Goal: Task Accomplishment & Management: Complete application form

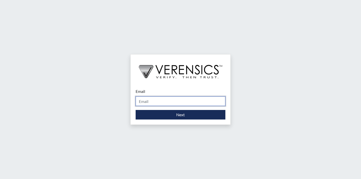
click at [146, 100] on input "Email" at bounding box center [181, 101] width 90 height 10
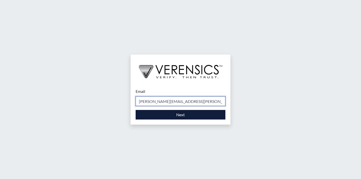
type input "[PERSON_NAME][EMAIL_ADDRESS][PERSON_NAME][DOMAIN_NAME]"
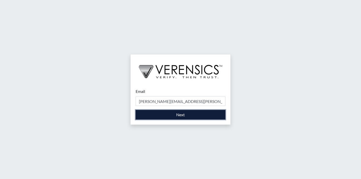
click at [154, 112] on button "Next" at bounding box center [181, 115] width 90 height 10
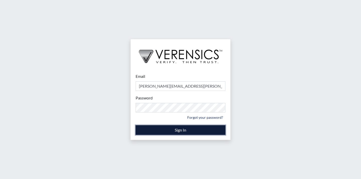
click at [154, 133] on button "Sign In" at bounding box center [181, 130] width 90 height 10
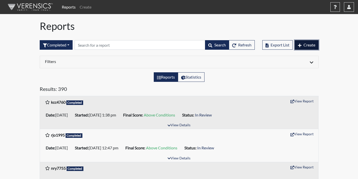
click at [309, 47] on button "Create" at bounding box center [306, 45] width 24 height 10
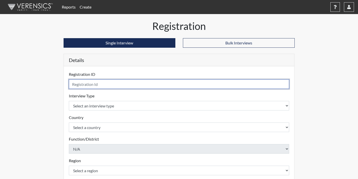
click at [140, 86] on input "text" at bounding box center [179, 84] width 220 height 10
type input "sor9557"
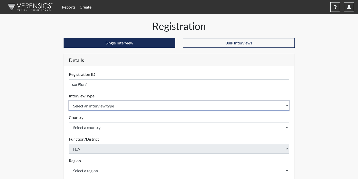
drag, startPoint x: 218, startPoint y: 107, endPoint x: 207, endPoint y: 108, distance: 11.4
click at [218, 107] on select "Select an interview type Corrections Pre-Employment" at bounding box center [179, 106] width 220 height 10
select select "ff733e93-e1bf-11ea-9c9f-0eff0cf7eb8f"
click at [69, 101] on select "Select an interview type Corrections Pre-Employment" at bounding box center [179, 106] width 220 height 10
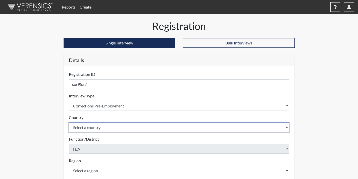
click at [157, 126] on select "Select a country [GEOGRAPHIC_DATA] [GEOGRAPHIC_DATA]" at bounding box center [179, 127] width 220 height 10
select select "united-states-of-[GEOGRAPHIC_DATA]"
click at [69, 122] on select "Select a country [GEOGRAPHIC_DATA] [GEOGRAPHIC_DATA]" at bounding box center [179, 127] width 220 height 10
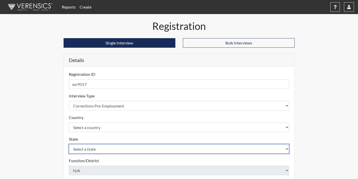
click at [120, 150] on select "Select a state [US_STATE] [US_STATE] [US_STATE] [US_STATE] [US_STATE] [US_STATE…" at bounding box center [179, 149] width 220 height 10
select select "GA"
click at [69, 144] on select "Select a state [US_STATE] [US_STATE] [US_STATE] [US_STATE] [US_STATE] [US_STATE…" at bounding box center [179, 149] width 220 height 10
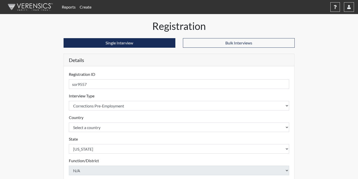
click at [307, 99] on div "Registration Single Interview Bulk Interviews Details Registration ID sor9557 P…" at bounding box center [179, 162] width 286 height 284
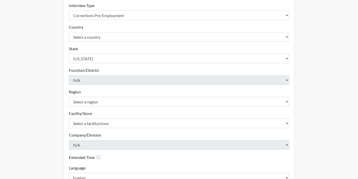
scroll to position [95, 0]
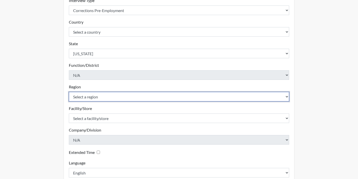
click at [174, 95] on select "Select a region [GEOGRAPHIC_DATA]" at bounding box center [179, 97] width 220 height 10
select select "743fb50d-a618-40f0-9631-f2ad6878b8a9"
click at [69, 92] on select "Select a region [GEOGRAPHIC_DATA]" at bounding box center [179, 97] width 220 height 10
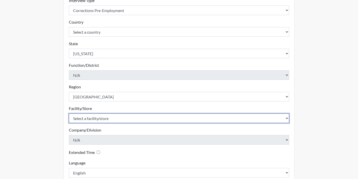
click at [146, 118] on select "Select a facility/store [PERSON_NAME] ITF [PERSON_NAME] PDC [PERSON_NAME]" at bounding box center [179, 118] width 220 height 10
select select "bcc861db-30ac-4530-8f11-93c8e4ad22de"
click at [69, 113] on select "Select a facility/store [PERSON_NAME] ITF [PERSON_NAME] PDC [PERSON_NAME]" at bounding box center [179, 118] width 220 height 10
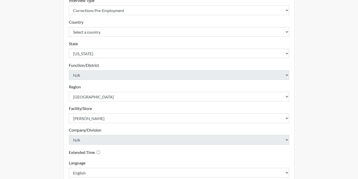
click at [314, 88] on div "Registration Single Interview Bulk Interviews Details Registration ID sor9557 P…" at bounding box center [179, 67] width 286 height 284
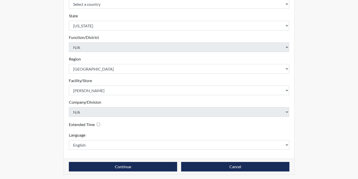
scroll to position [125, 0]
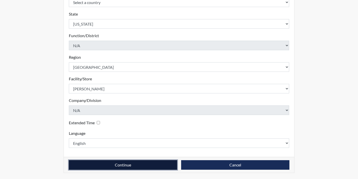
click at [140, 165] on button "Continue" at bounding box center [123, 165] width 108 height 10
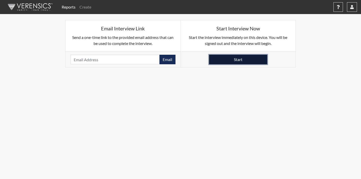
click at [248, 56] on button "Start" at bounding box center [238, 60] width 58 height 10
